Goal: Obtain resource: Download file/media

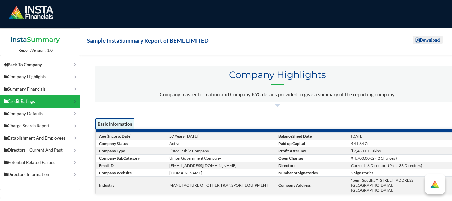
click at [36, 100] on p "Credit Ratings" at bounding box center [38, 101] width 69 height 7
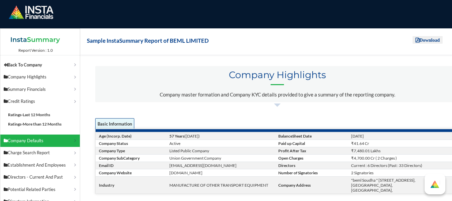
click at [53, 142] on p "Company Defaults" at bounding box center [38, 141] width 69 height 7
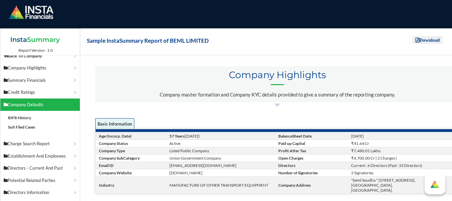
scroll to position [12, 0]
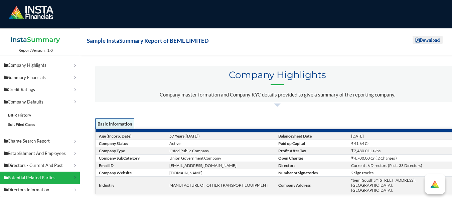
click at [48, 176] on p "Potential Related Parties" at bounding box center [38, 178] width 69 height 7
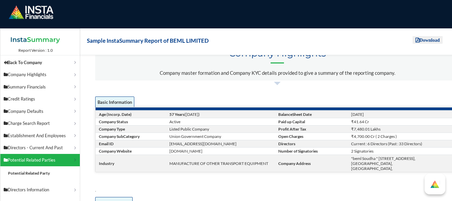
scroll to position [33, 0]
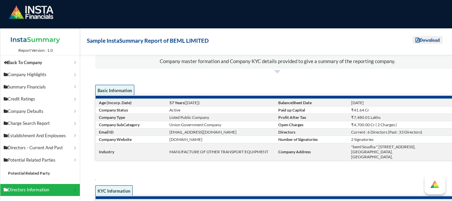
click at [38, 188] on p "Directors Information" at bounding box center [38, 190] width 69 height 7
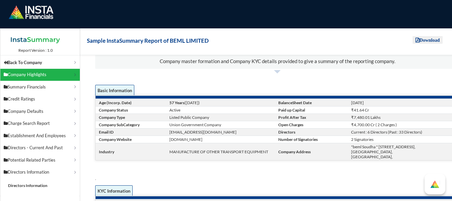
click at [30, 75] on p "Company Highlights" at bounding box center [38, 75] width 69 height 7
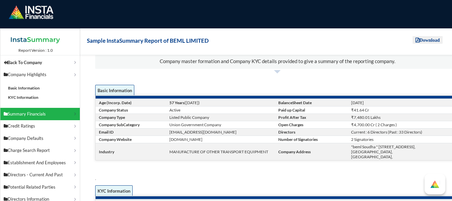
click at [35, 113] on p "Summary Financials" at bounding box center [38, 114] width 69 height 7
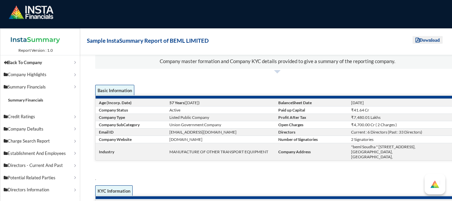
click at [35, 97] on div "Summary Financials" at bounding box center [40, 102] width 80 height 18
click at [31, 100] on link "Summary Financials" at bounding box center [25, 100] width 35 height 5
click at [31, 101] on link "Summary Financials" at bounding box center [25, 100] width 35 height 5
click at [31, 100] on link "Summary Financials" at bounding box center [25, 100] width 35 height 5
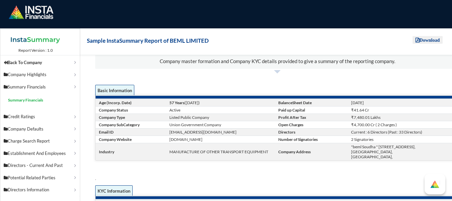
click at [31, 100] on link "Summary Financials" at bounding box center [25, 100] width 35 height 5
click at [31, 99] on link "Summary Financials" at bounding box center [25, 100] width 35 height 5
click at [30, 97] on div "Summary Financials" at bounding box center [40, 102] width 80 height 18
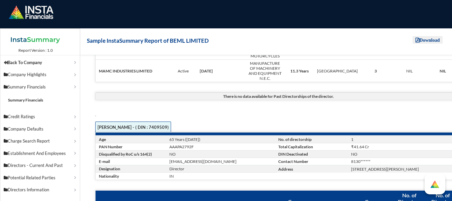
scroll to position [2348, 0]
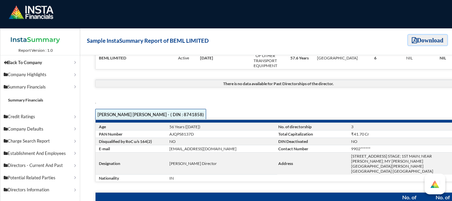
click at [432, 40] on icon "Download" at bounding box center [427, 40] width 31 height 6
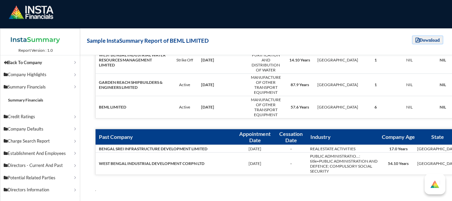
scroll to position [2918, 0]
